Goal: Transaction & Acquisition: Purchase product/service

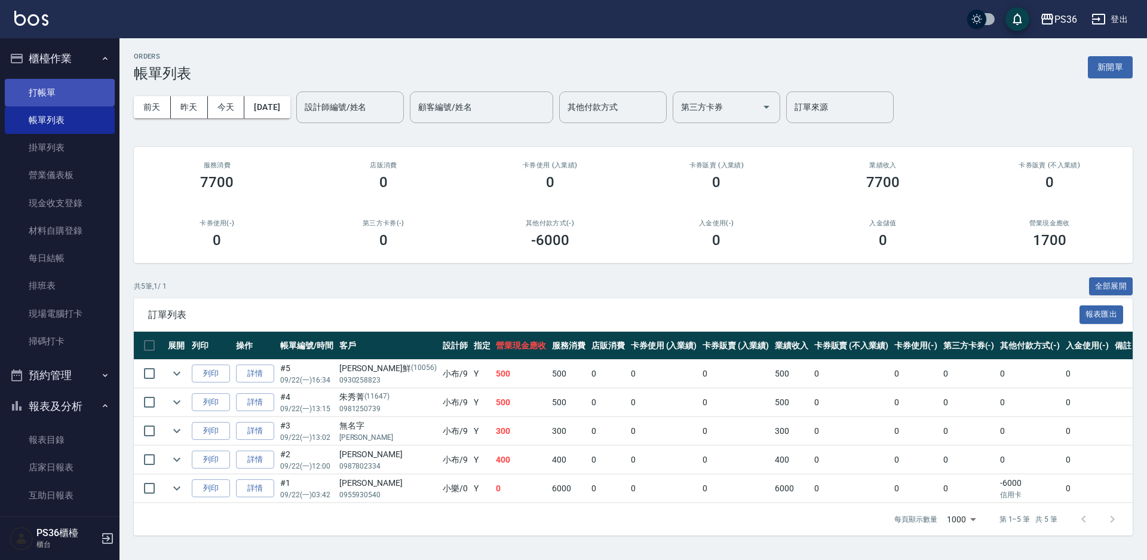
click at [65, 91] on link "打帳單" at bounding box center [60, 92] width 110 height 27
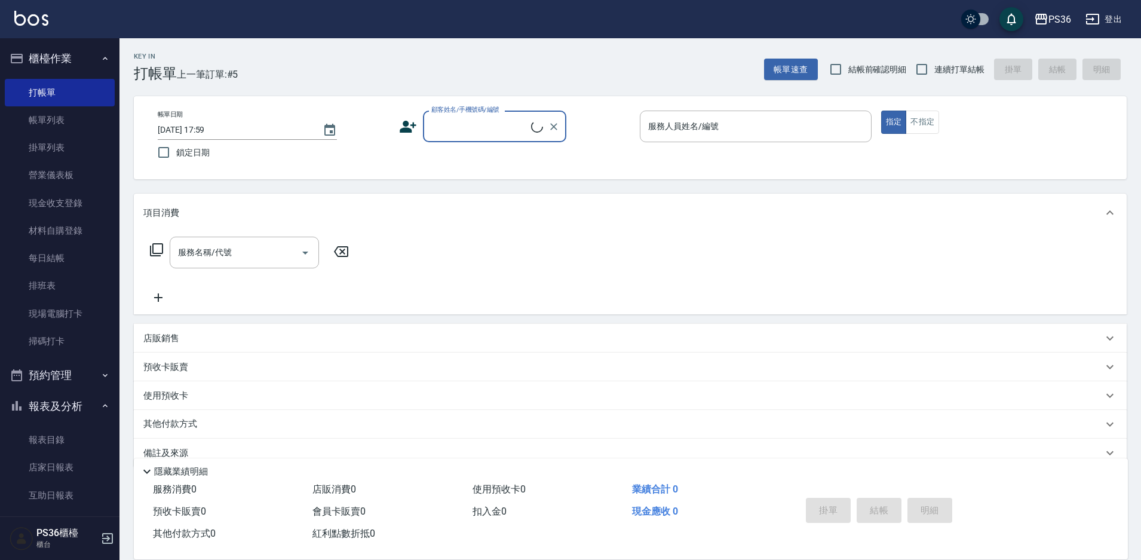
click at [492, 128] on input "顧客姓名/手機號碼/編號" at bounding box center [479, 126] width 103 height 21
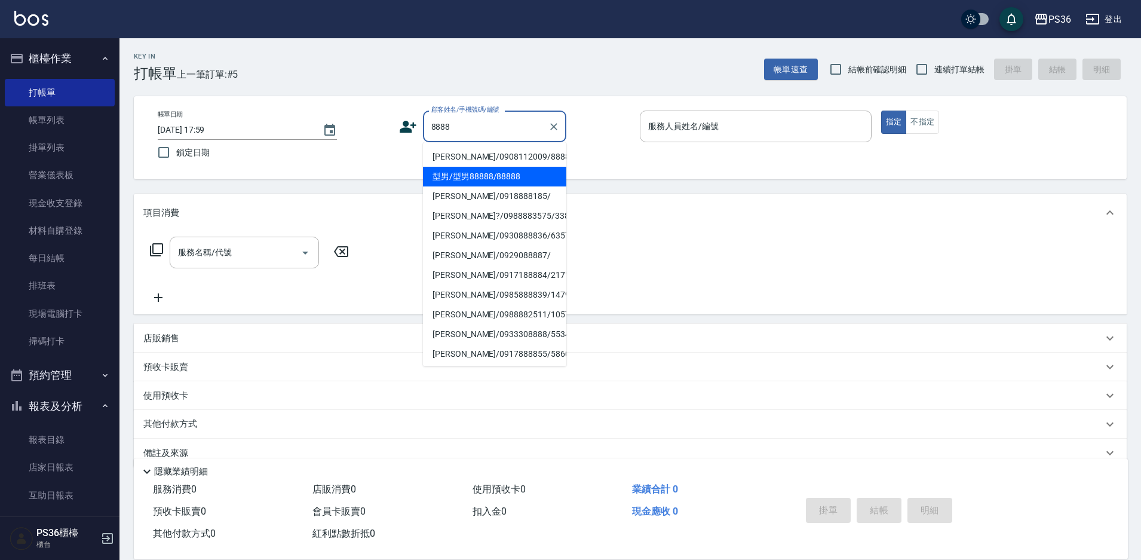
click at [462, 179] on li "型男/型男88888/88888" at bounding box center [494, 177] width 143 height 20
type input "型男/型男88888/88888"
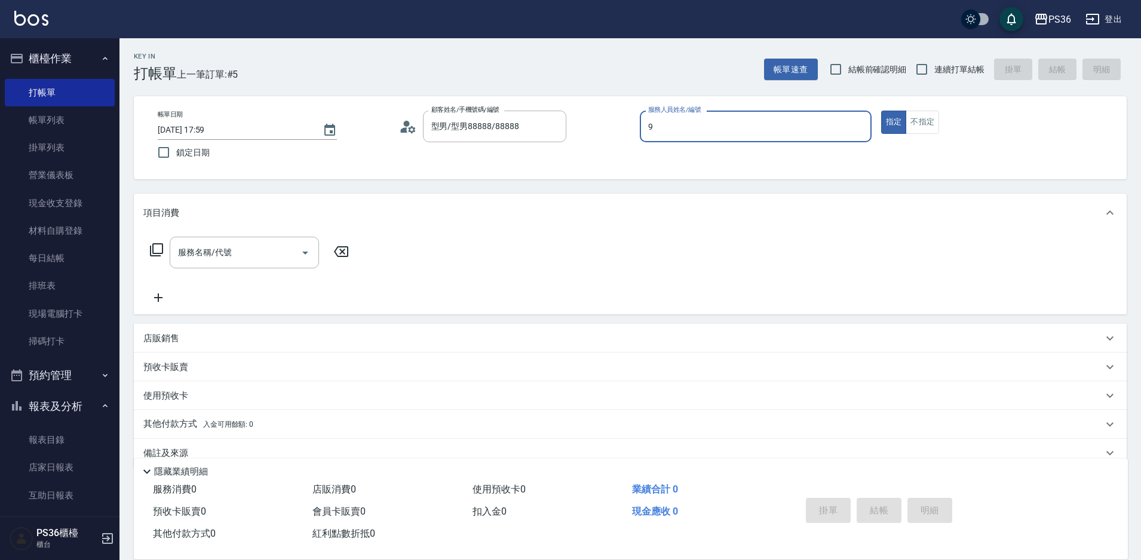
type input "小布-9"
type button "true"
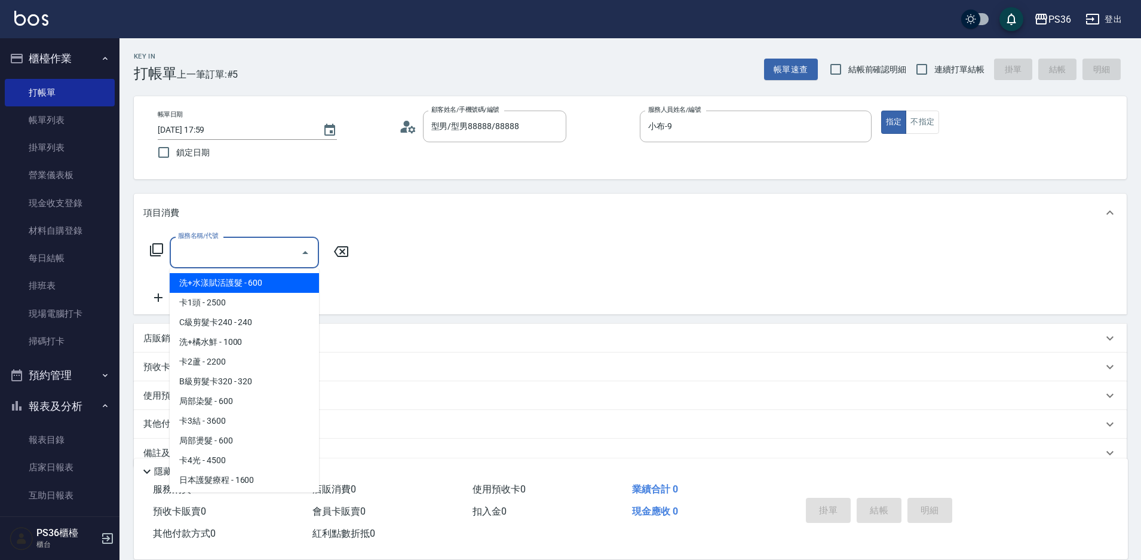
click at [244, 256] on input "服務名稱/代號" at bounding box center [235, 252] width 121 height 21
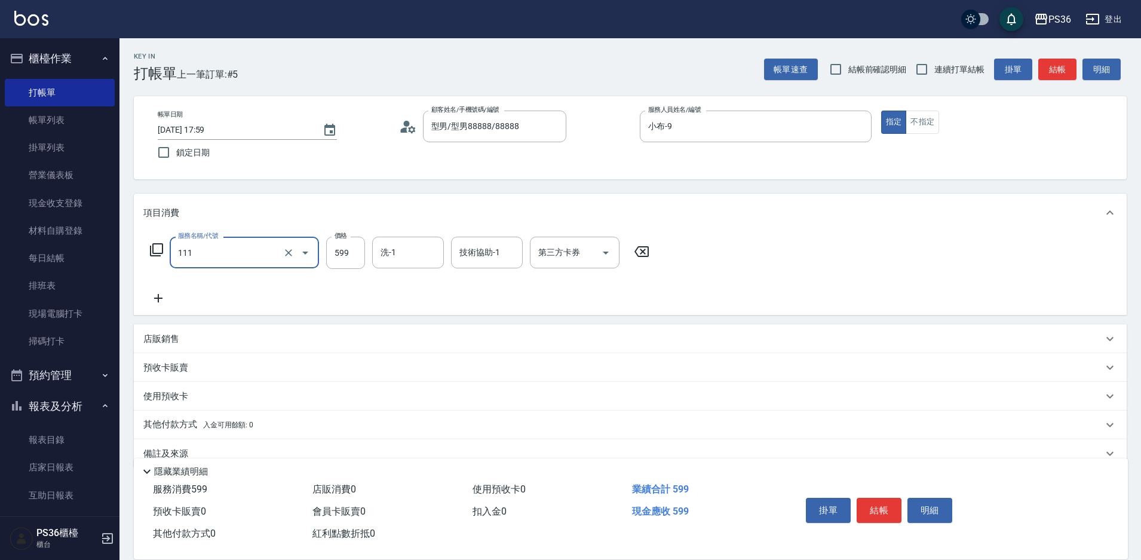
type input "洗剪頭皮去角質(111)"
type input "900"
type input "顏亮亮-22"
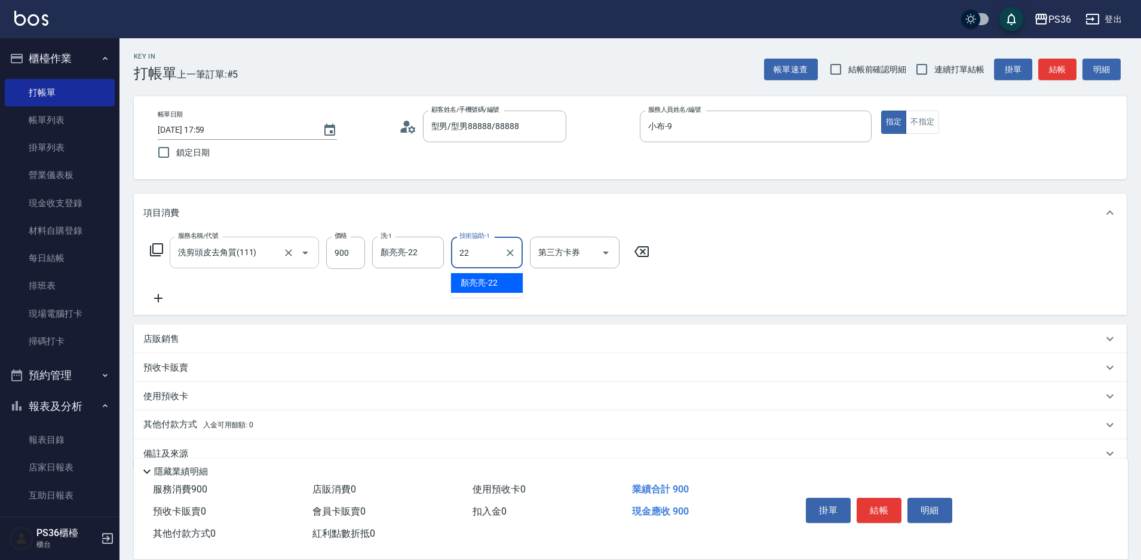
type input "顏亮亮-22"
click at [876, 498] on button "結帳" at bounding box center [879, 510] width 45 height 25
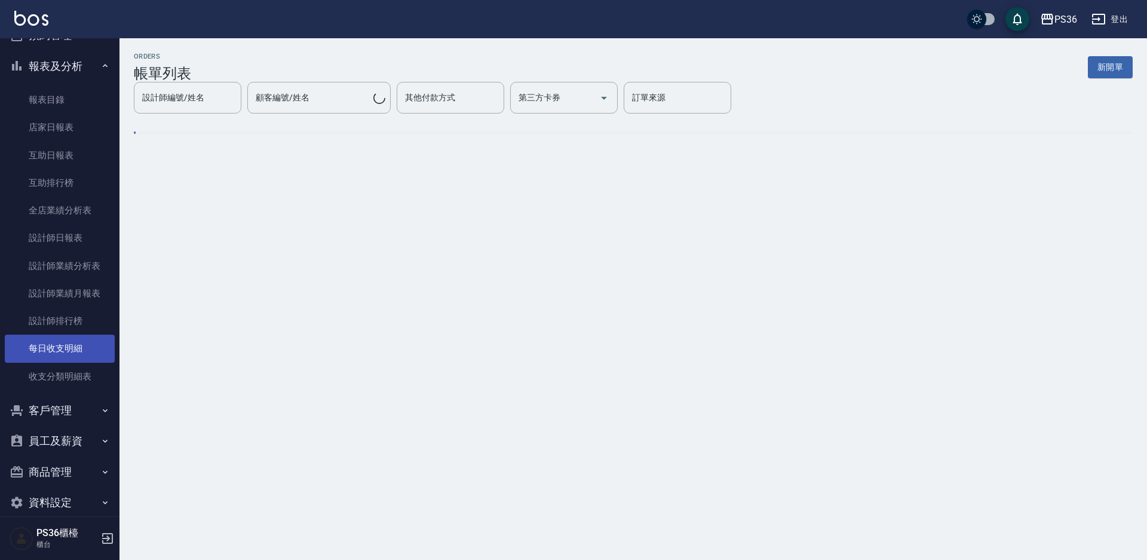
scroll to position [356, 0]
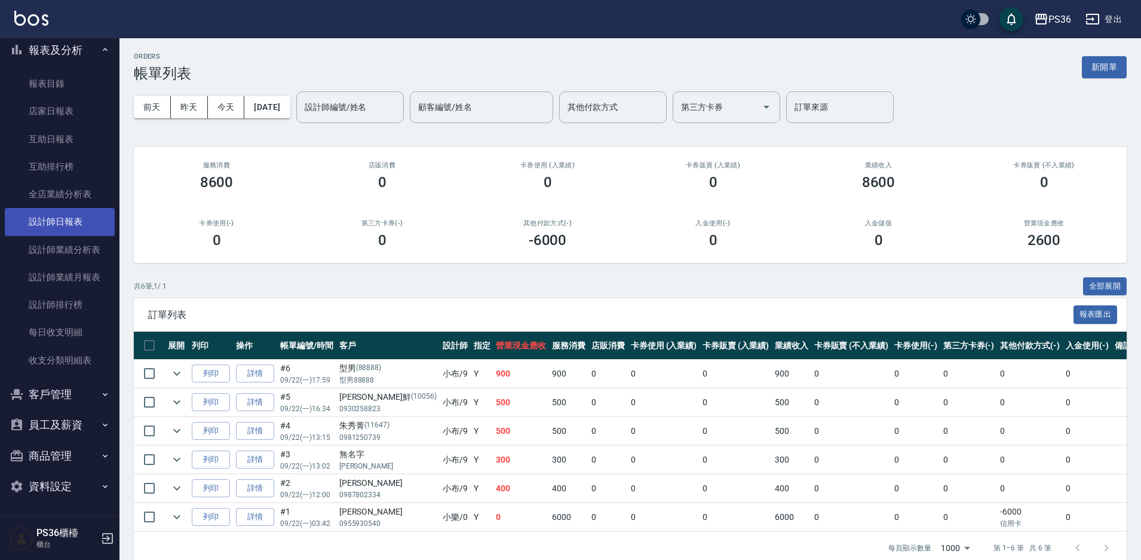
click at [84, 225] on link "設計師日報表" at bounding box center [60, 221] width 110 height 27
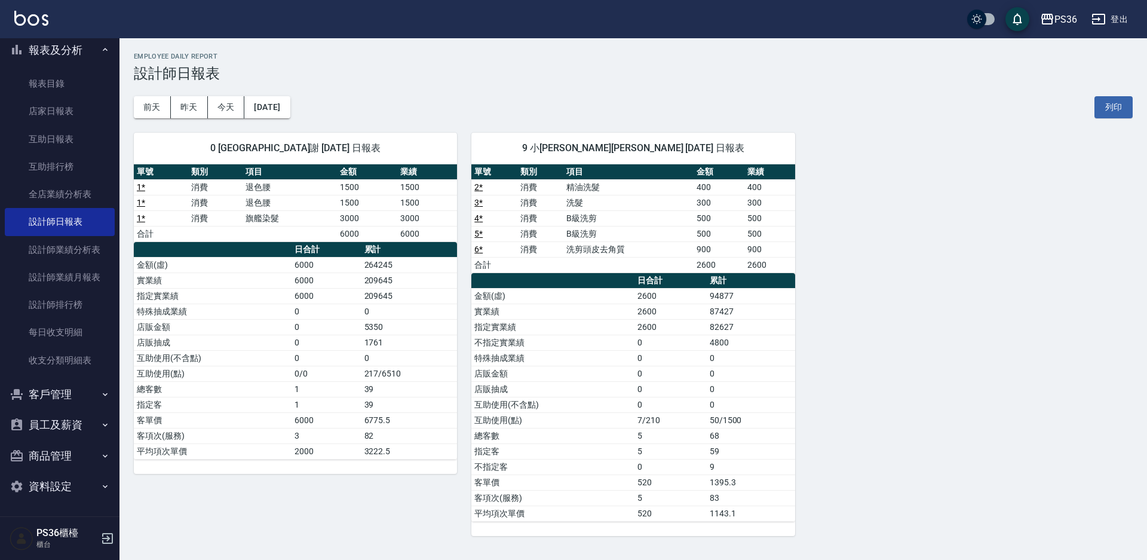
click at [923, 429] on div "0 小樂 育郡謝 [DATE] 日報表 單號 類別 項目 金額 業績 1 * 消費 退色腰 1500 1500 1 * 消費 退色腰 1500 1500 1 …" at bounding box center [625, 327] width 1013 height 418
click at [895, 428] on div "0 小樂 育郡謝 [DATE] 日報表 單號 類別 項目 金額 業績 1 * 消費 退色腰 1500 1500 1 * 消費 退色腰 1500 1500 1 …" at bounding box center [625, 327] width 1013 height 418
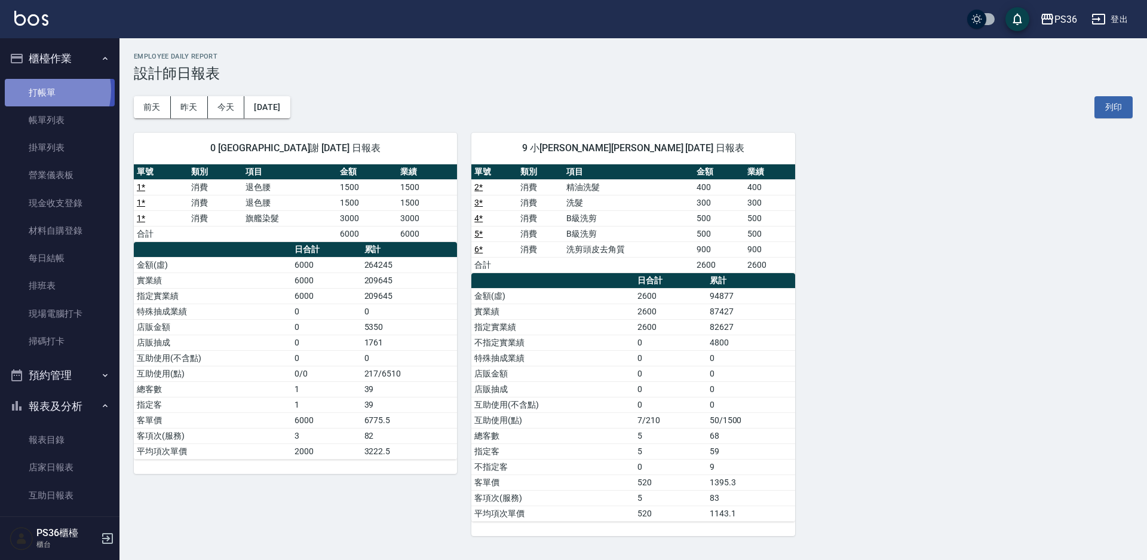
click at [44, 90] on link "打帳單" at bounding box center [60, 92] width 110 height 27
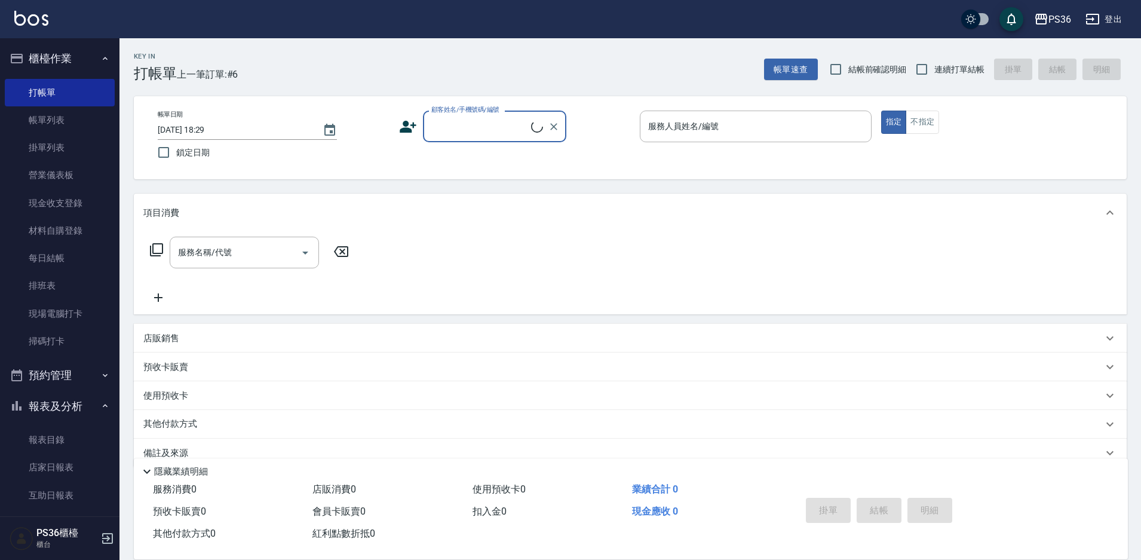
click at [495, 125] on input "顧客姓名/手機號碼/編號" at bounding box center [479, 126] width 103 height 21
click at [493, 157] on li "[PERSON_NAME]/0987802334/" at bounding box center [494, 157] width 143 height 20
type input "[PERSON_NAME]/0987802334/"
type input "小布-9"
click at [152, 253] on icon at bounding box center [156, 250] width 14 height 14
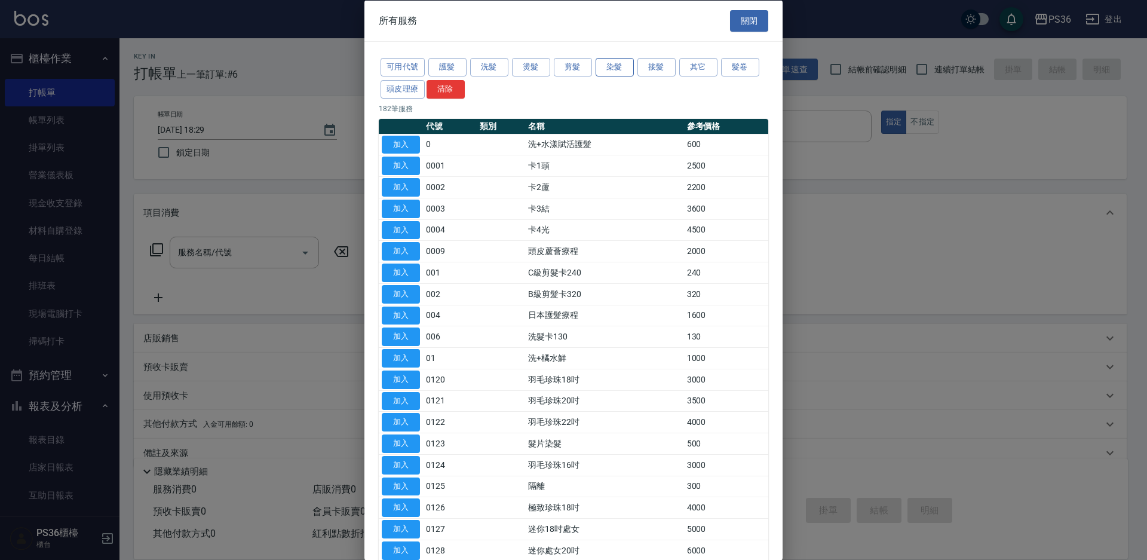
click at [614, 69] on button "染髮" at bounding box center [615, 67] width 38 height 19
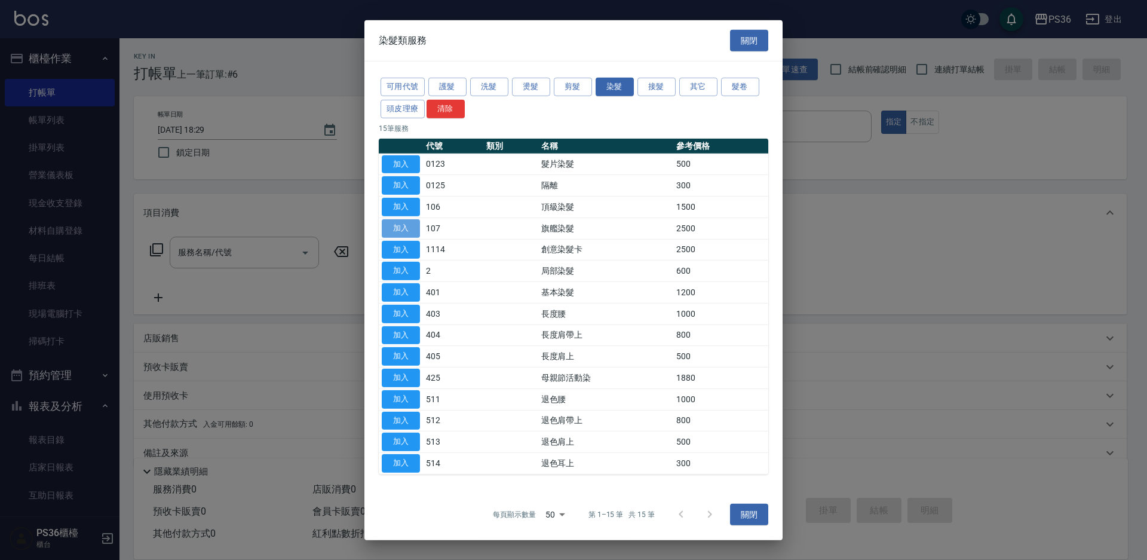
click at [411, 229] on button "加入" at bounding box center [401, 228] width 38 height 19
type input "旗艦染髮(107)"
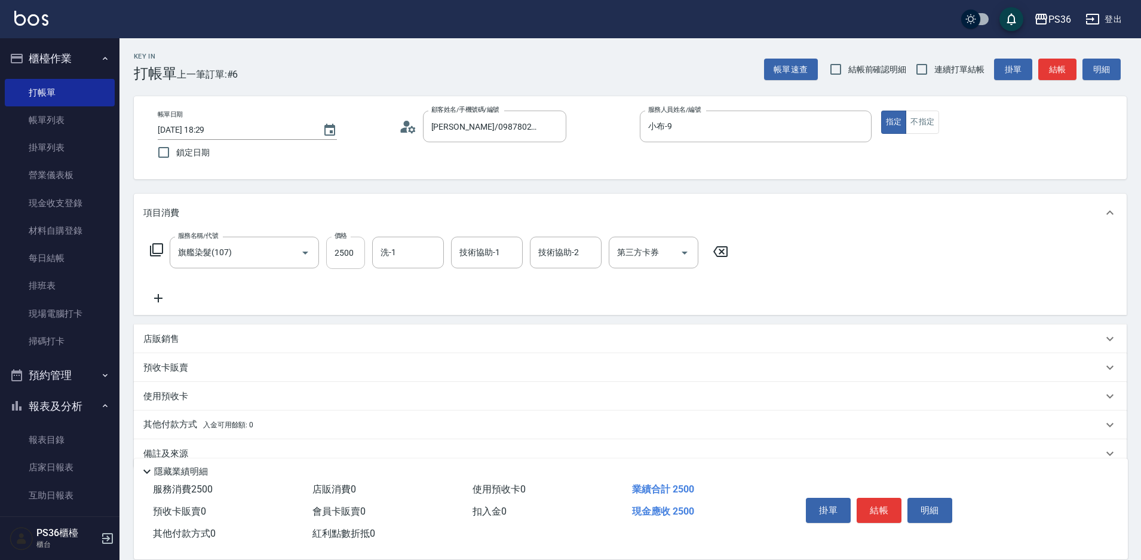
click at [346, 253] on input "2500" at bounding box center [345, 253] width 39 height 32
type input "3500"
type input "顏亮亮-22"
click at [879, 502] on button "結帳" at bounding box center [879, 510] width 45 height 25
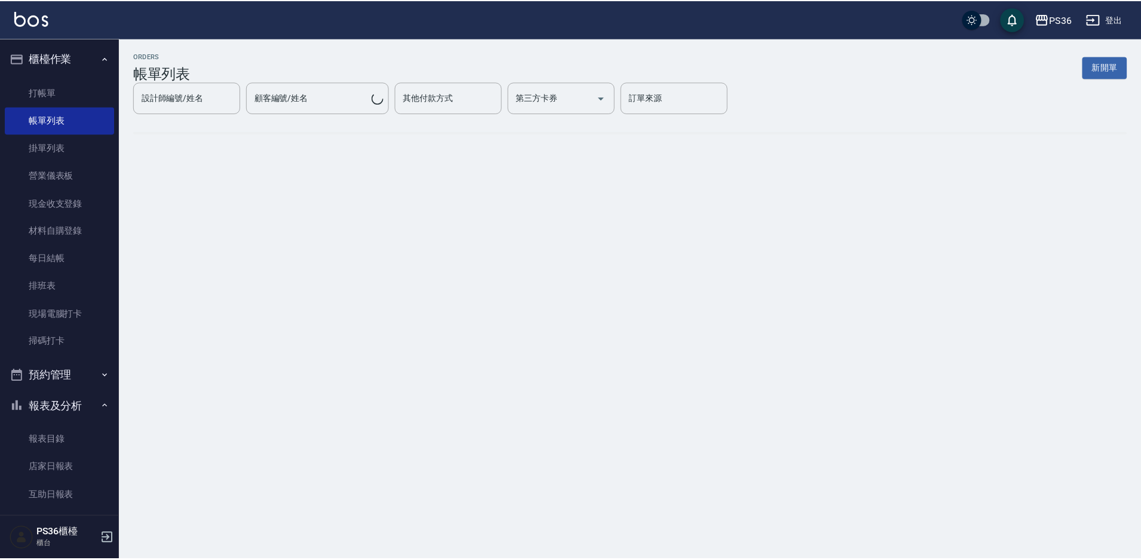
scroll to position [356, 0]
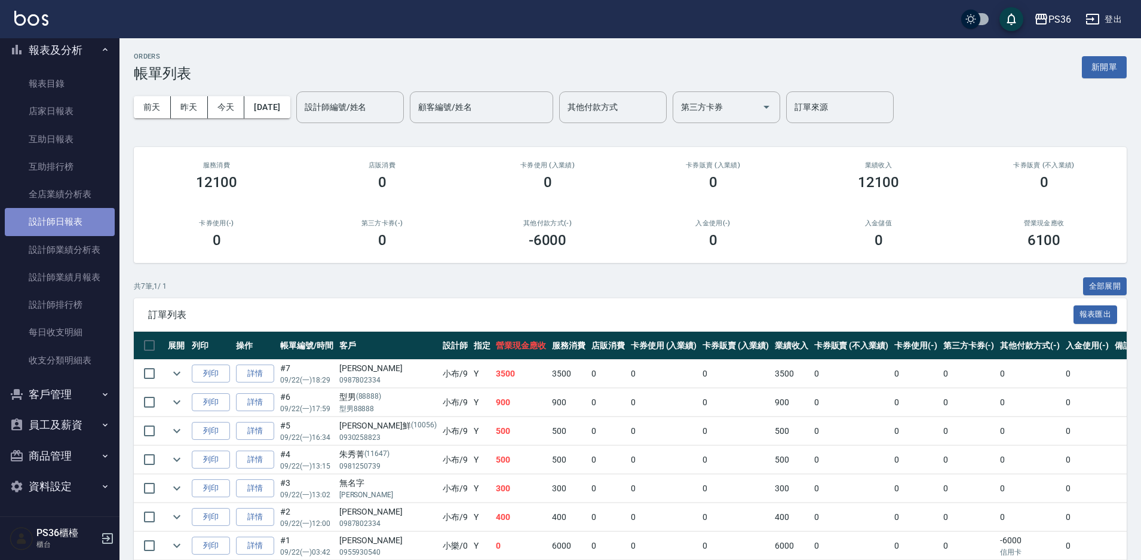
click at [92, 222] on link "設計師日報表" at bounding box center [60, 221] width 110 height 27
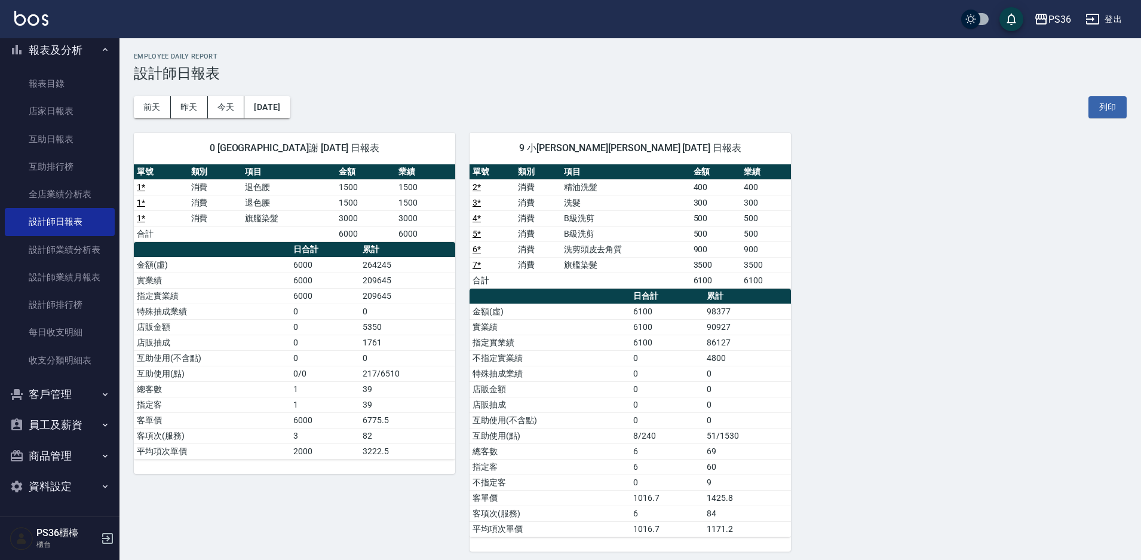
click at [953, 354] on div "0 小樂 育郡謝 [DATE] 日報表 單號 類別 項目 金額 業績 1 * 消費 退色腰 1500 1500 1 * 消費 退色腰 1500 1500 1 …" at bounding box center [622, 334] width 1007 height 433
click at [952, 338] on div "0 小樂 育郡謝 [DATE] 日報表 單號 類別 項目 金額 業績 1 * 消費 退色腰 1500 1500 1 * 消費 退色腰 1500 1500 1 …" at bounding box center [622, 334] width 1007 height 433
